Goal: Book appointment/travel/reservation

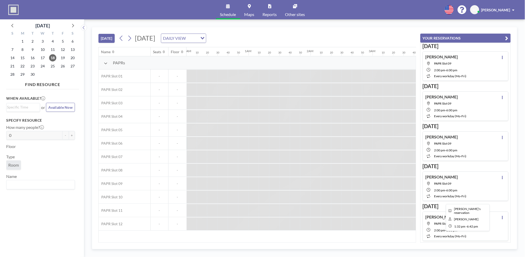
scroll to position [0, 744]
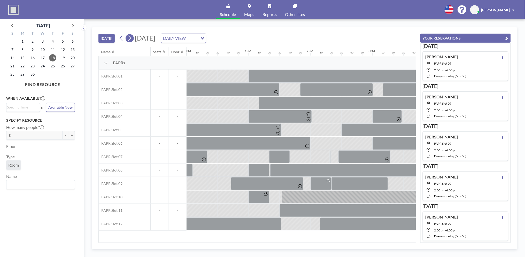
click at [132, 39] on icon at bounding box center [129, 38] width 5 height 8
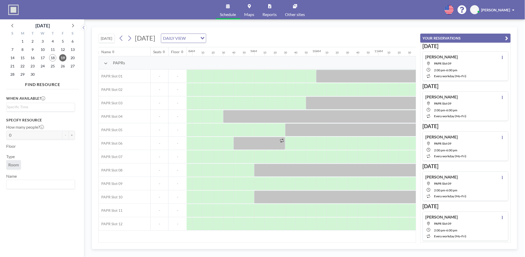
scroll to position [0, 496]
click at [51, 59] on span "18" at bounding box center [52, 57] width 7 height 7
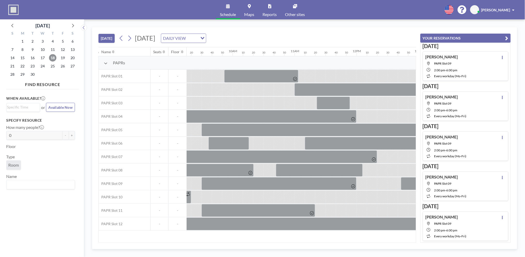
scroll to position [0, 581]
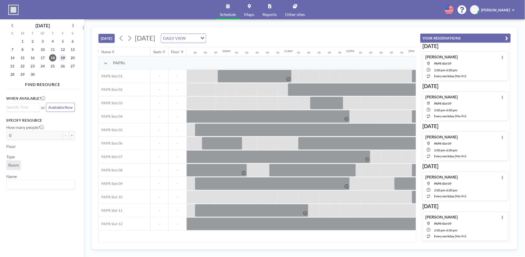
click at [63, 57] on span "19" at bounding box center [62, 57] width 7 height 7
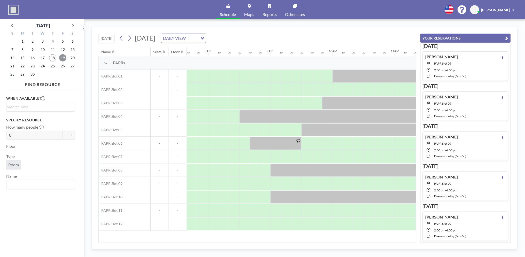
scroll to position [0, 486]
click at [506, 38] on icon "button" at bounding box center [506, 38] width 3 height 6
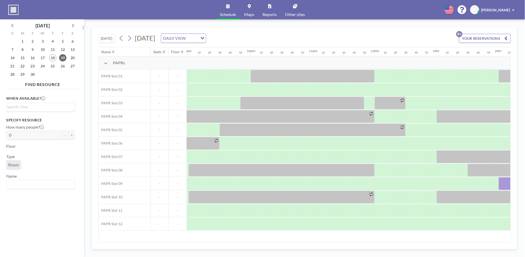
scroll to position [0, 552]
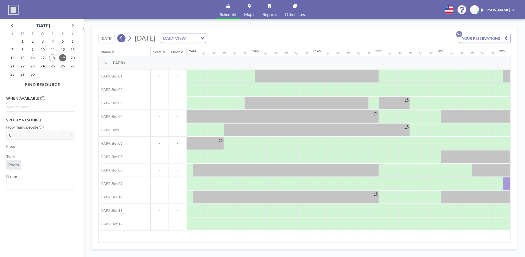
click at [120, 36] on icon at bounding box center [121, 38] width 5 height 8
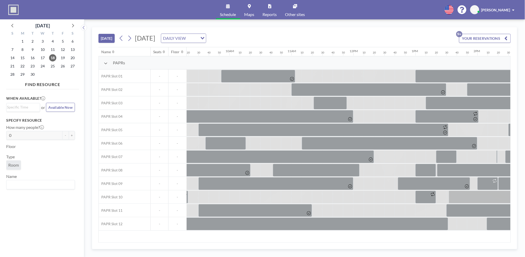
scroll to position [0, 572]
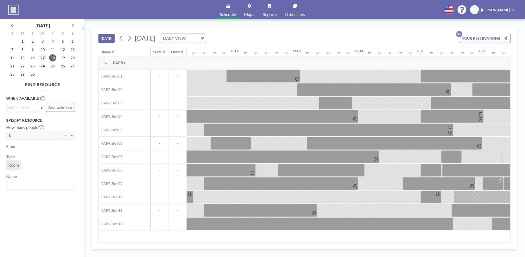
click at [45, 57] on span "17" at bounding box center [42, 57] width 7 height 7
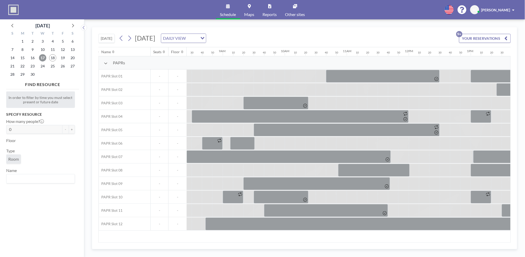
scroll to position [0, 523]
click at [61, 57] on span "19" at bounding box center [62, 57] width 7 height 7
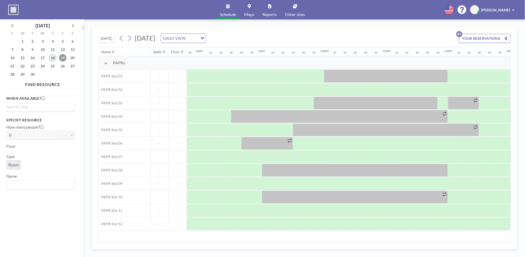
scroll to position [0, 486]
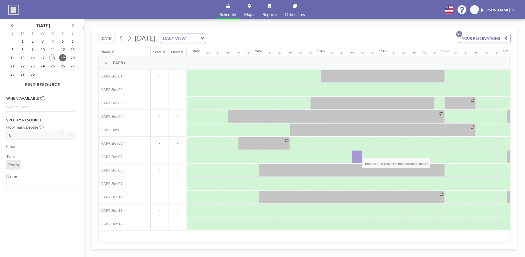
click at [358, 154] on div at bounding box center [357, 156] width 10 height 13
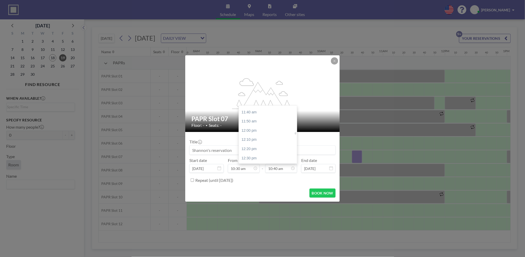
scroll to position [645, 0]
click at [257, 157] on div "12:30 pm" at bounding box center [269, 154] width 61 height 9
type input "12:30 pm"
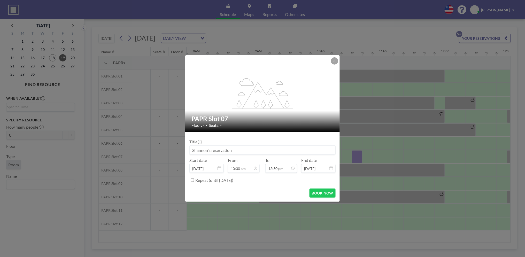
scroll to position [579, 0]
click at [323, 191] on button "BOOK NOW" at bounding box center [323, 193] width 26 height 9
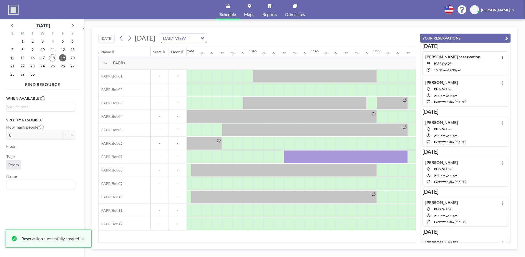
scroll to position [0, 552]
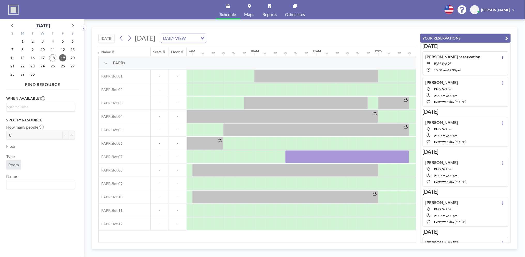
click at [506, 36] on icon "button" at bounding box center [506, 38] width 3 height 6
